Goal: Task Accomplishment & Management: Use online tool/utility

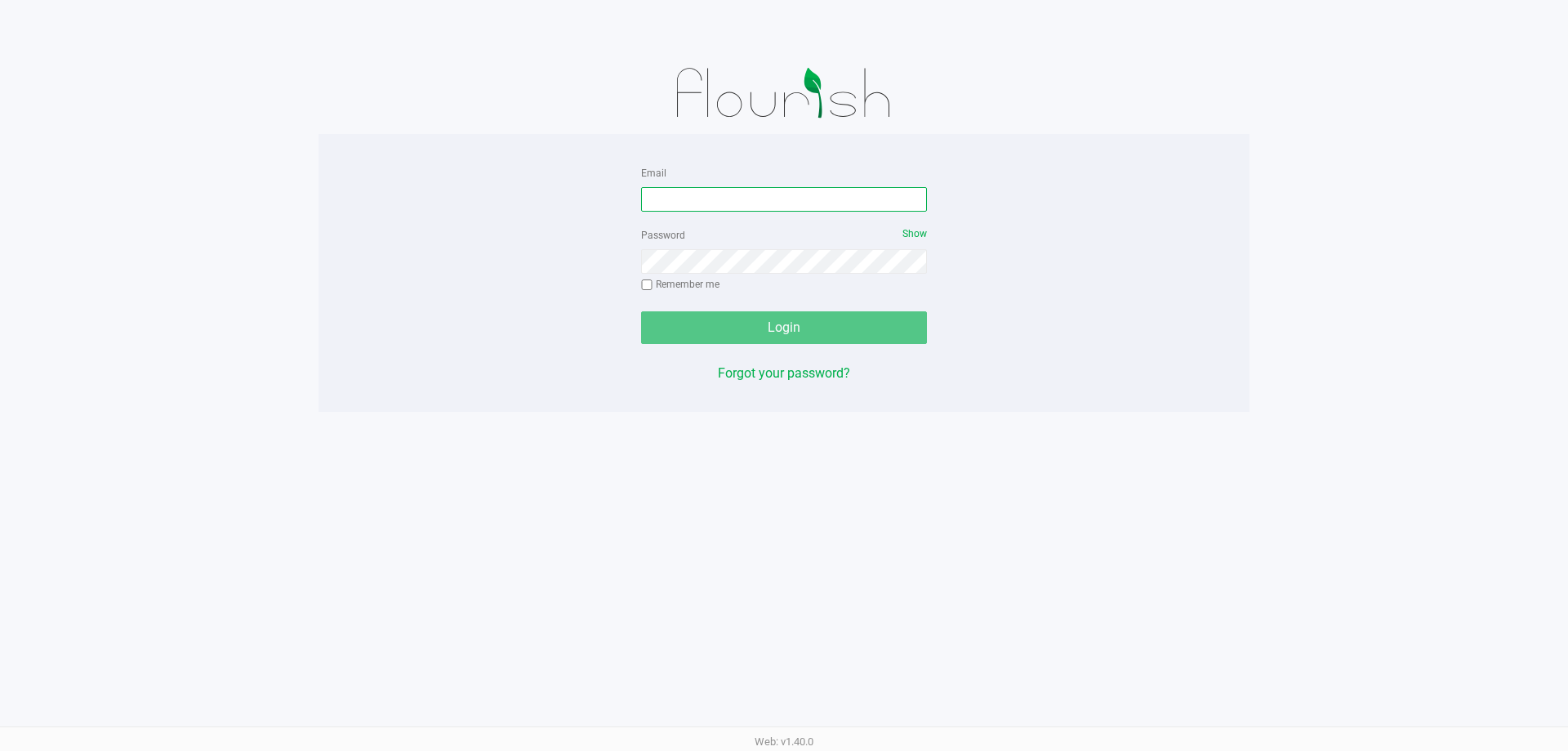
click at [732, 195] on input "Email" at bounding box center [784, 199] width 286 height 25
type input "[EMAIL_ADDRESS][DOMAIN_NAME]"
click at [792, 275] on div "Password Show Remember me" at bounding box center [784, 261] width 286 height 73
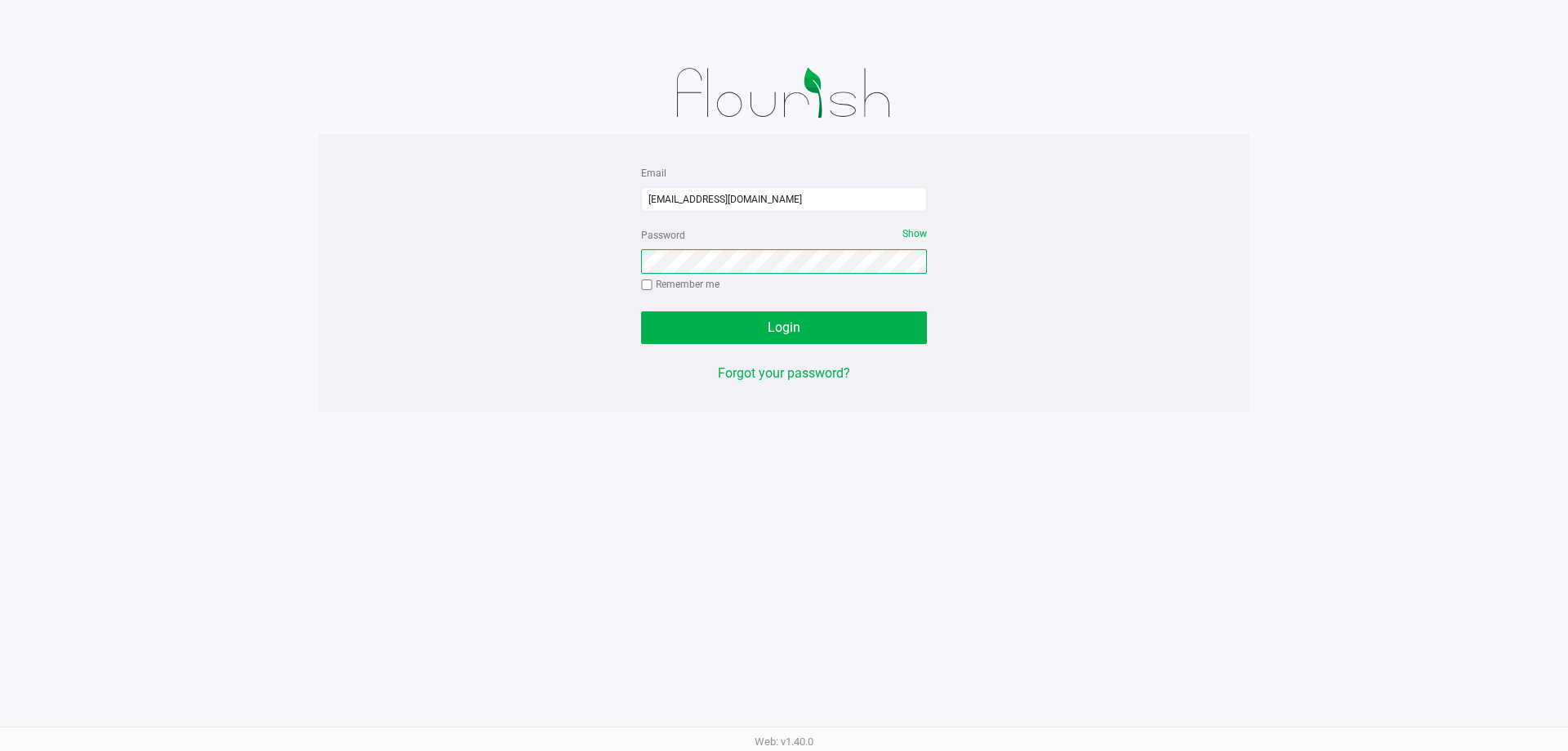
click at [641, 311] on button "Login" at bounding box center [784, 327] width 286 height 32
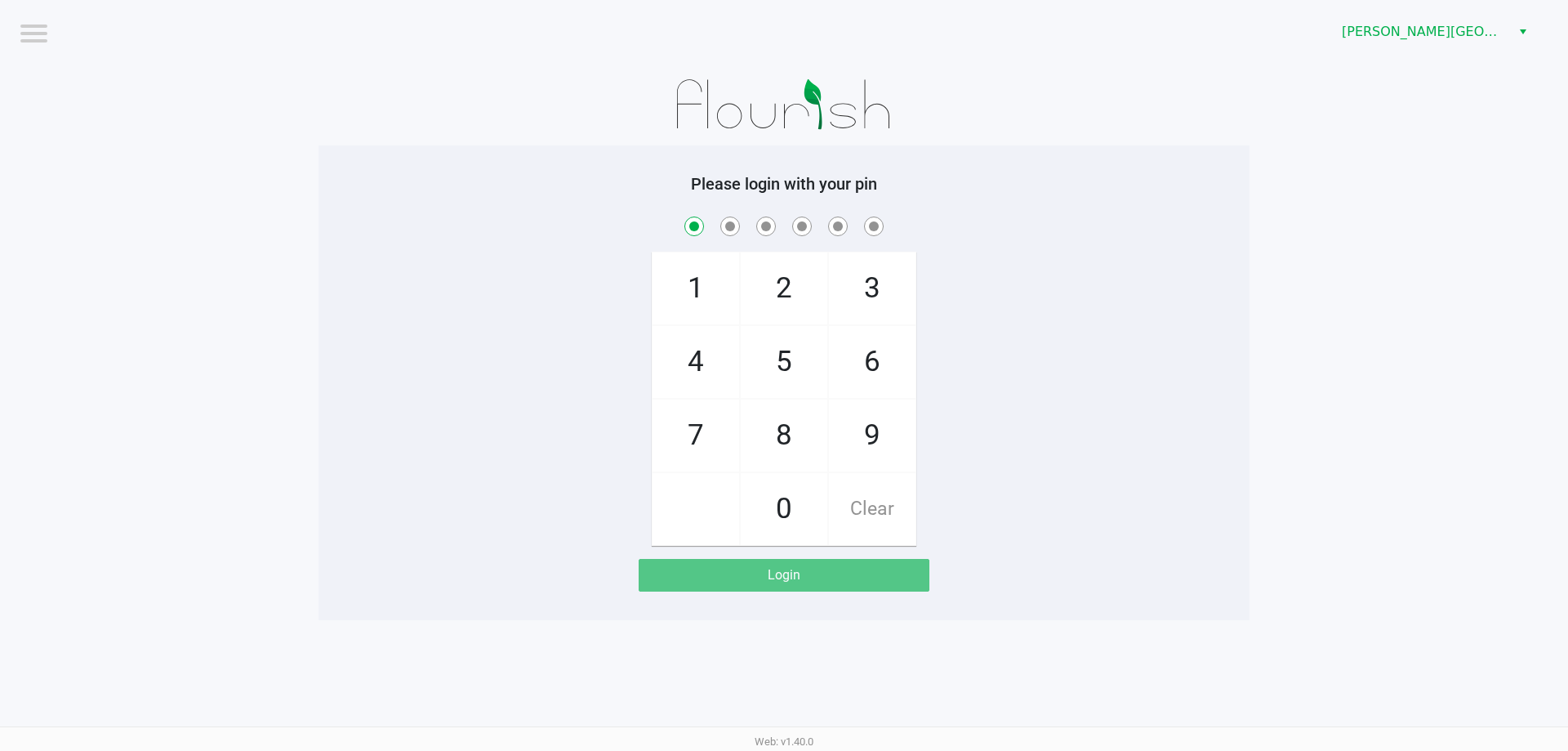
checkbox input "true"
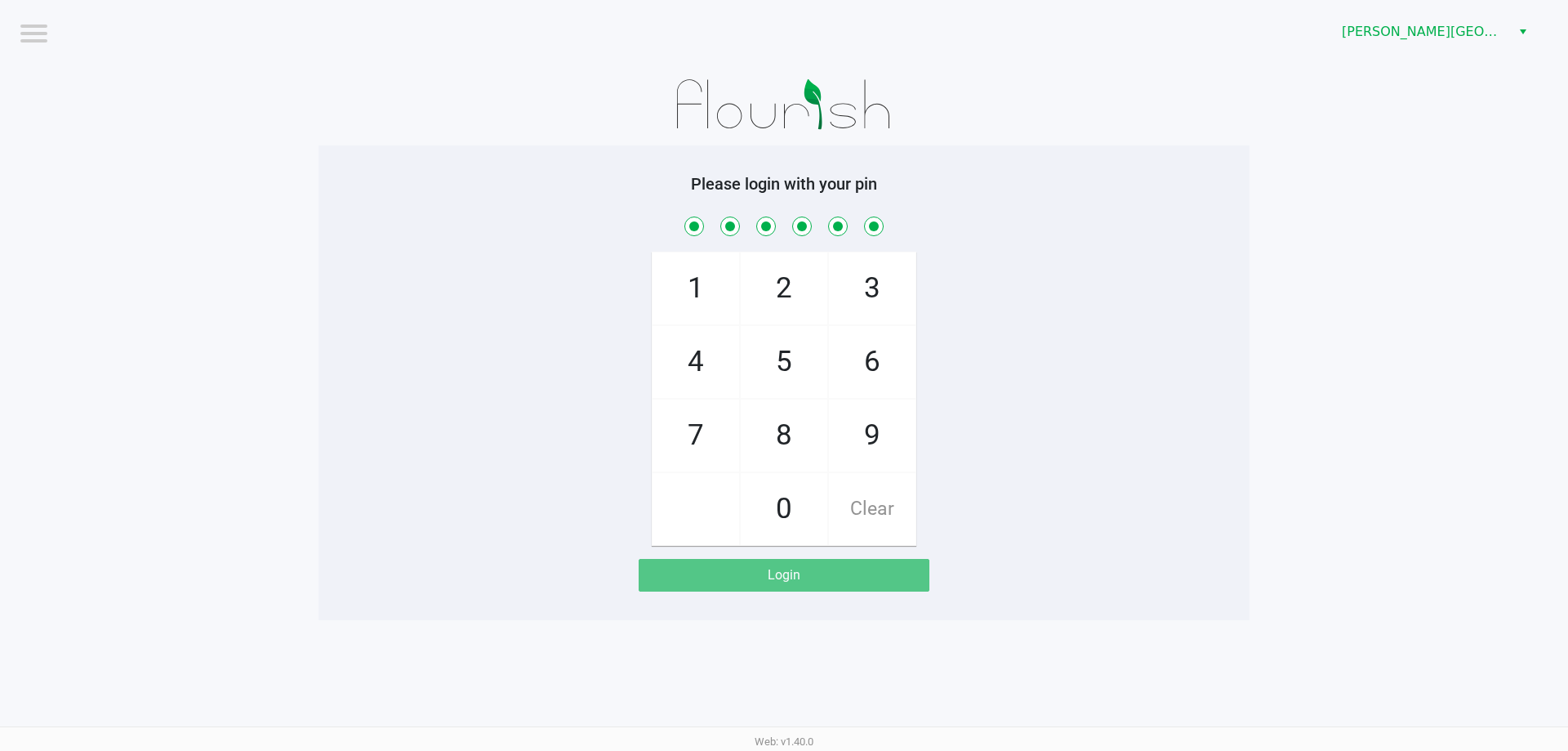
checkbox input "true"
